Goal: Task Accomplishment & Management: Manage account settings

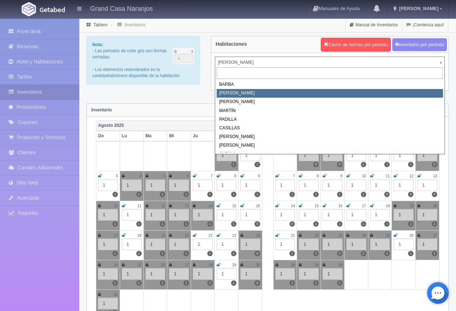
select select "2060"
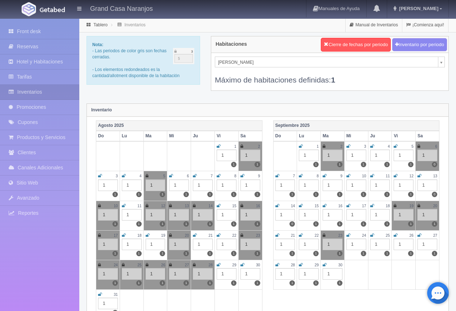
click at [189, 88] on div "Nota: - Las periodos de color gris son fechas cerradas. - Los elementos redonde…" at bounding box center [143, 63] width 124 height 54
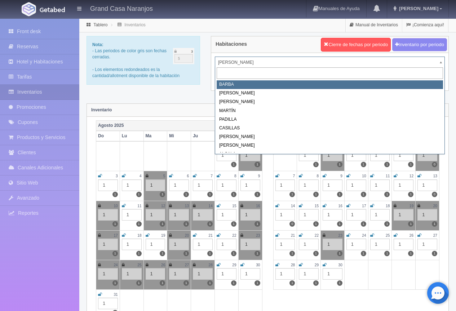
select select "2058"
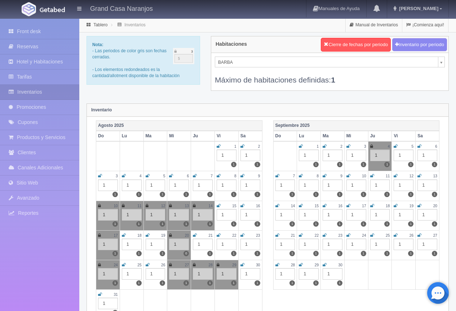
click at [199, 96] on div "Nota: - Las periodos de color gris son fechas cerradas. - Los elementos redonde…" at bounding box center [267, 68] width 373 height 64
click at [156, 93] on div "Nota: - Las periodos de color gris son fechas cerradas. - Los elementos redonde…" at bounding box center [267, 68] width 373 height 64
select select "2064"
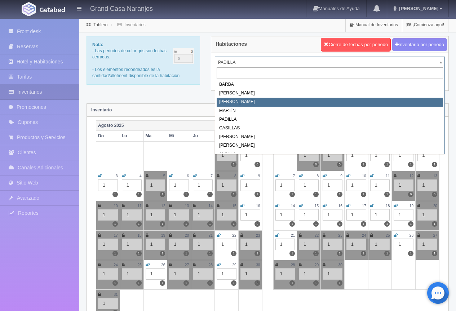
select select "2062"
